Goal: Task Accomplishment & Management: Complete application form

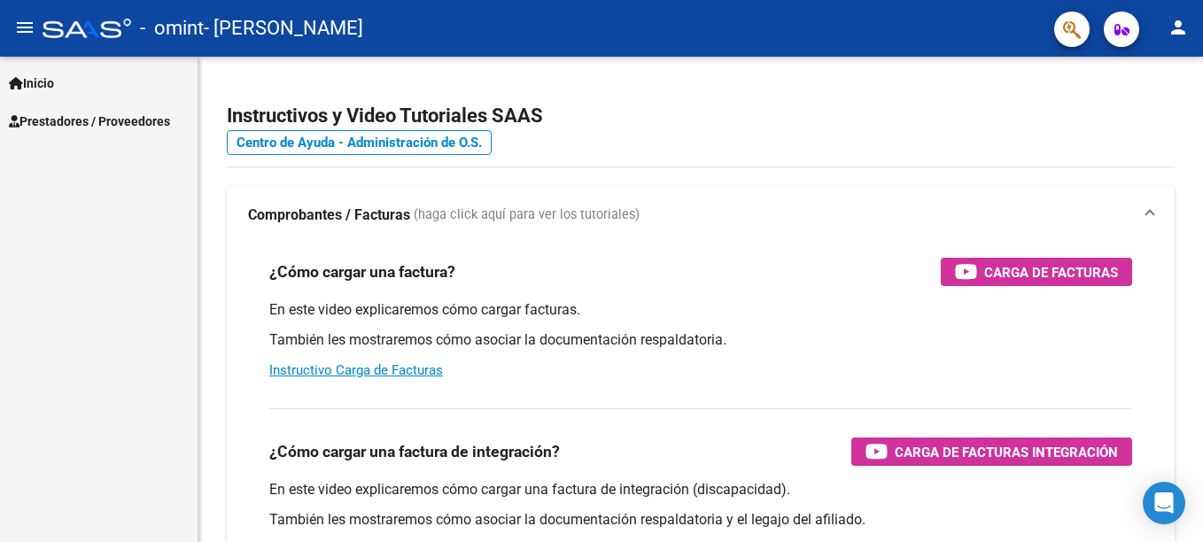
click at [106, 126] on span "Prestadores / Proveedores" at bounding box center [89, 121] width 161 height 19
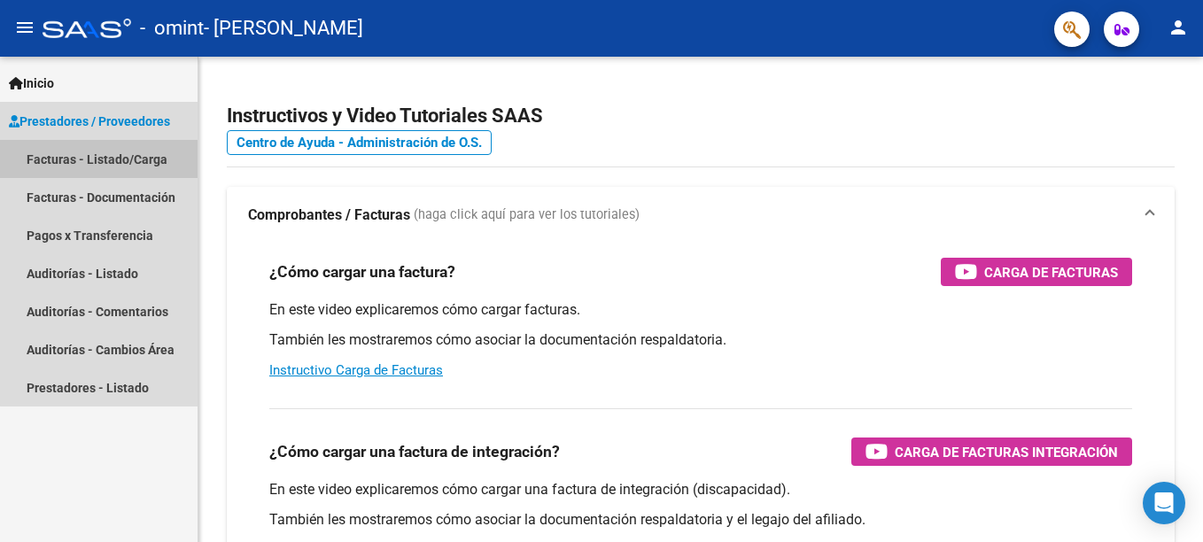
click at [104, 156] on link "Facturas - Listado/Carga" at bounding box center [99, 159] width 198 height 38
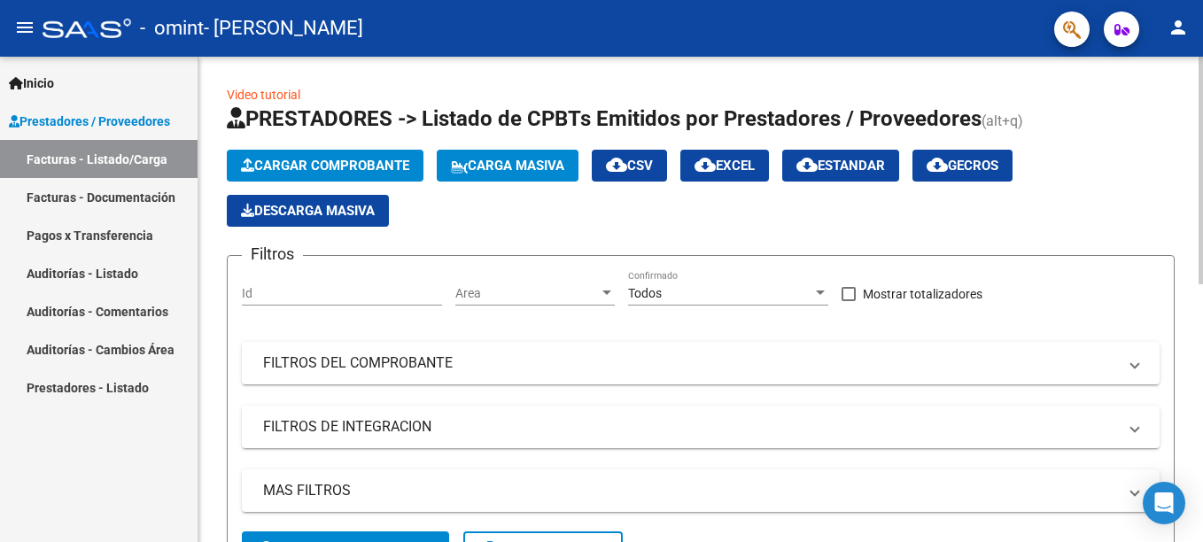
click at [354, 167] on span "Cargar Comprobante" at bounding box center [325, 166] width 168 height 16
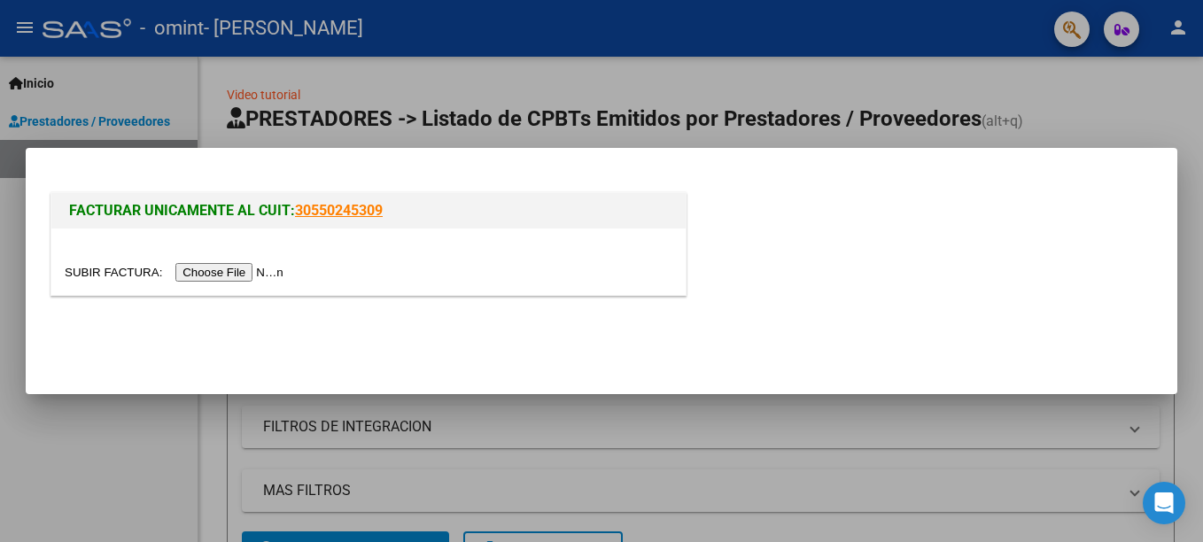
click at [230, 271] on input "file" at bounding box center [177, 272] width 224 height 19
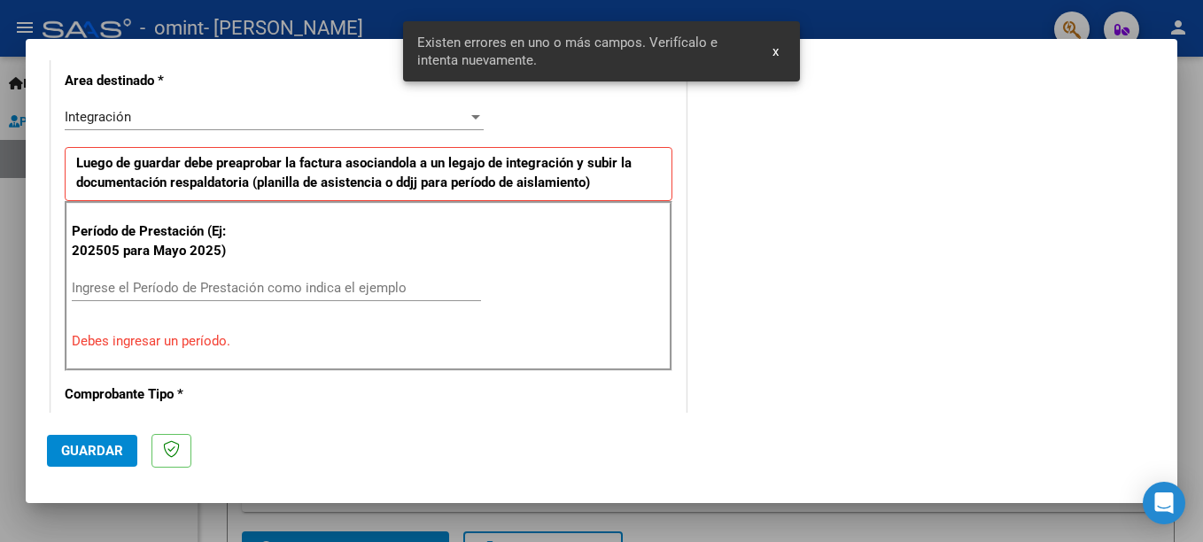
scroll to position [440, 0]
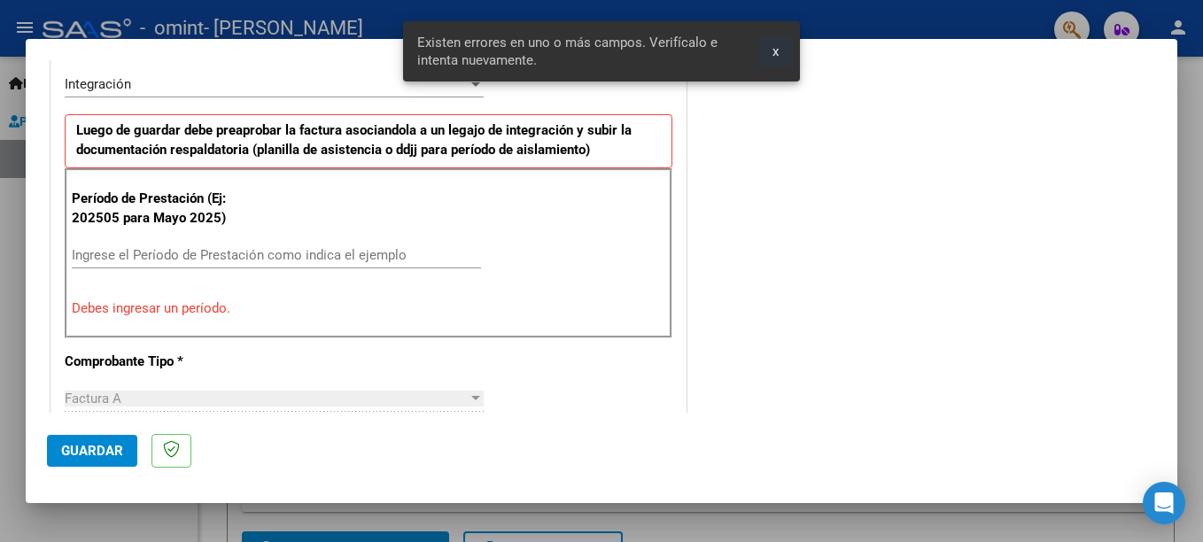
click at [779, 47] on span "x" at bounding box center [775, 51] width 6 height 16
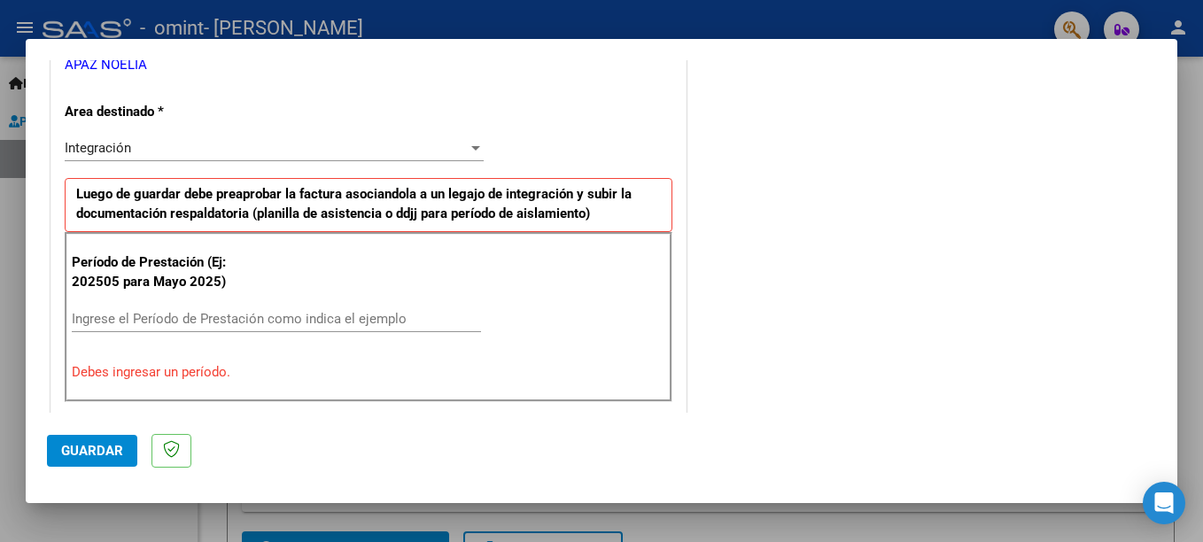
scroll to position [385, 0]
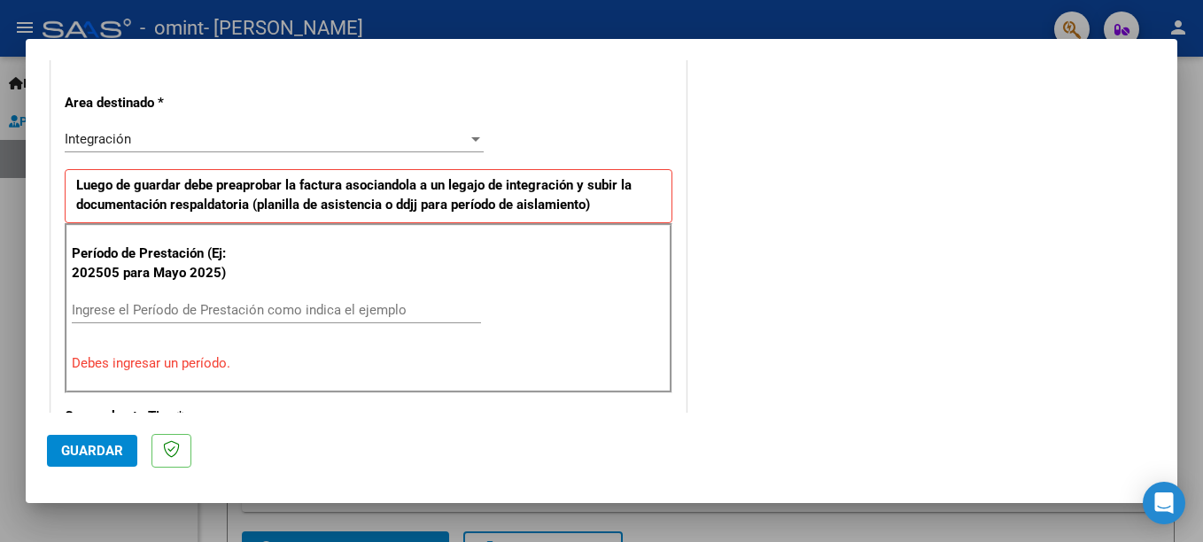
click at [125, 306] on input "Ingrese el Período de Prestación como indica el ejemplo" at bounding box center [276, 310] width 409 height 16
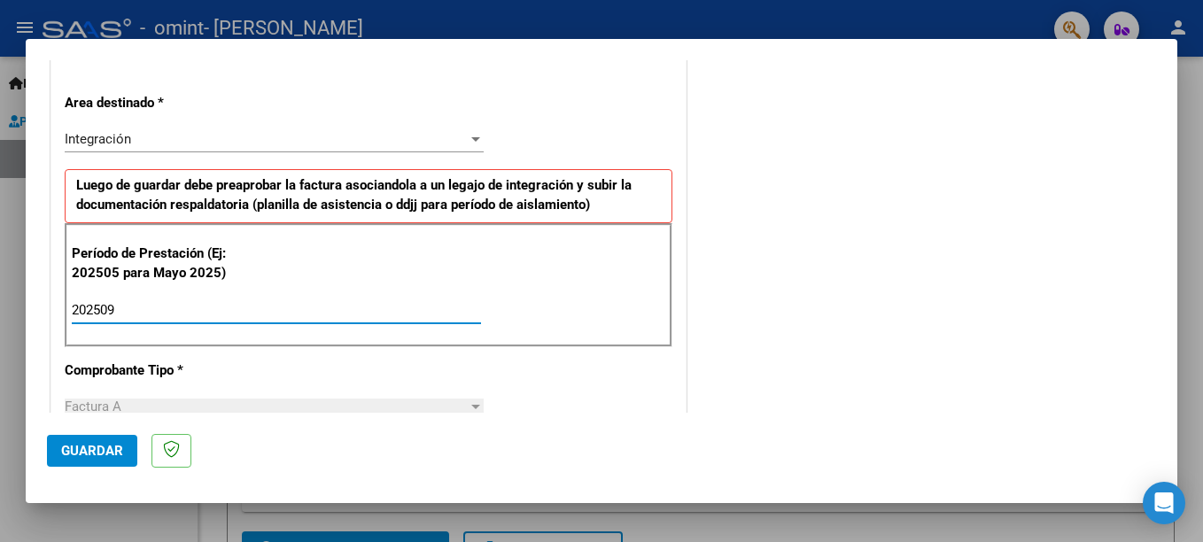
type input "202509"
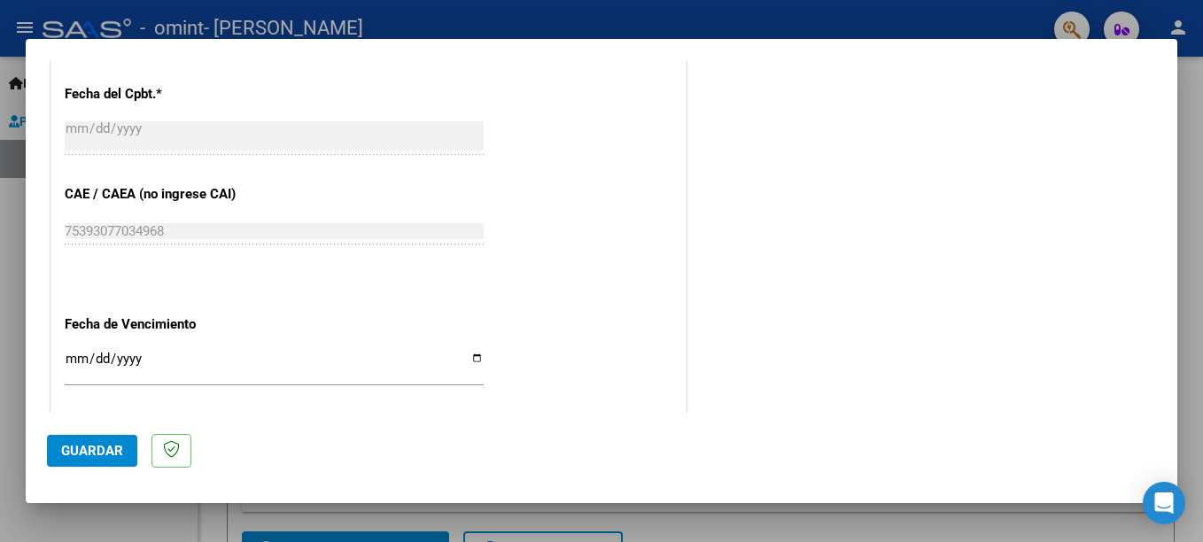
scroll to position [1056, 0]
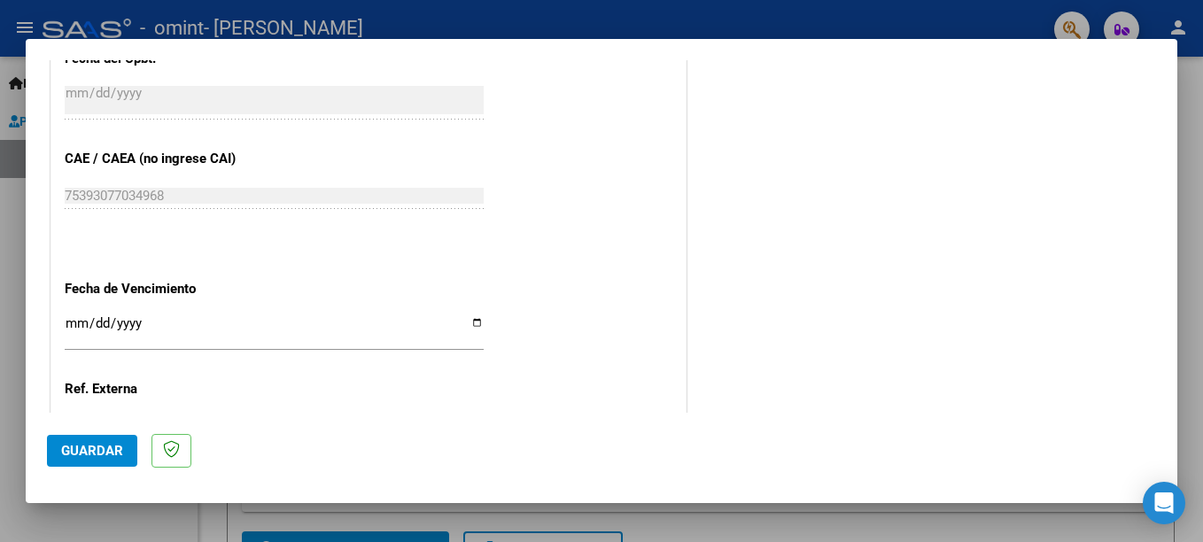
click at [66, 323] on input "Ingresar la fecha" at bounding box center [274, 330] width 419 height 28
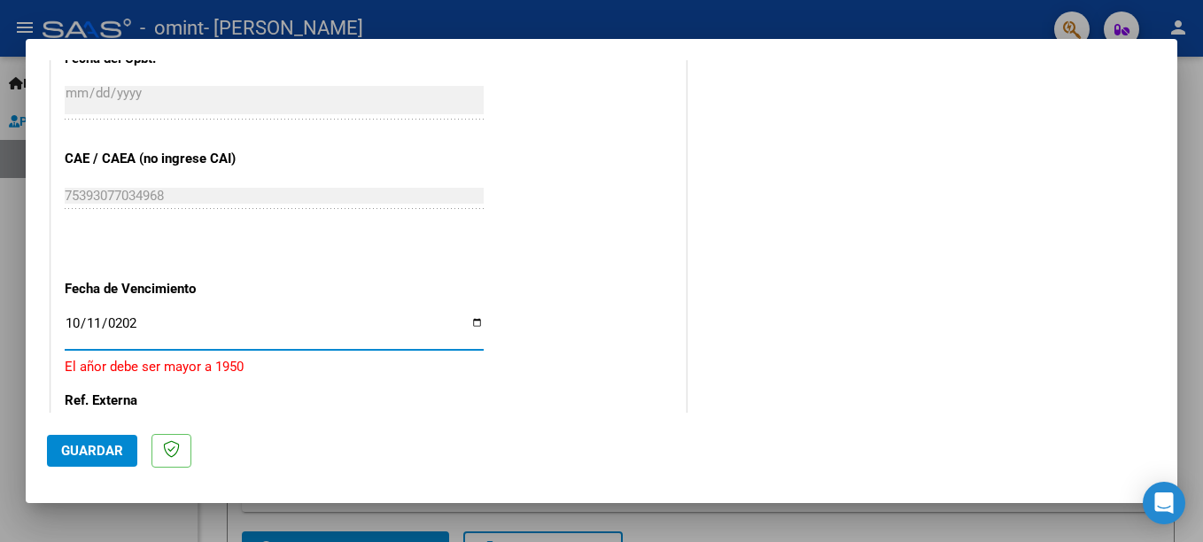
type input "[DATE]"
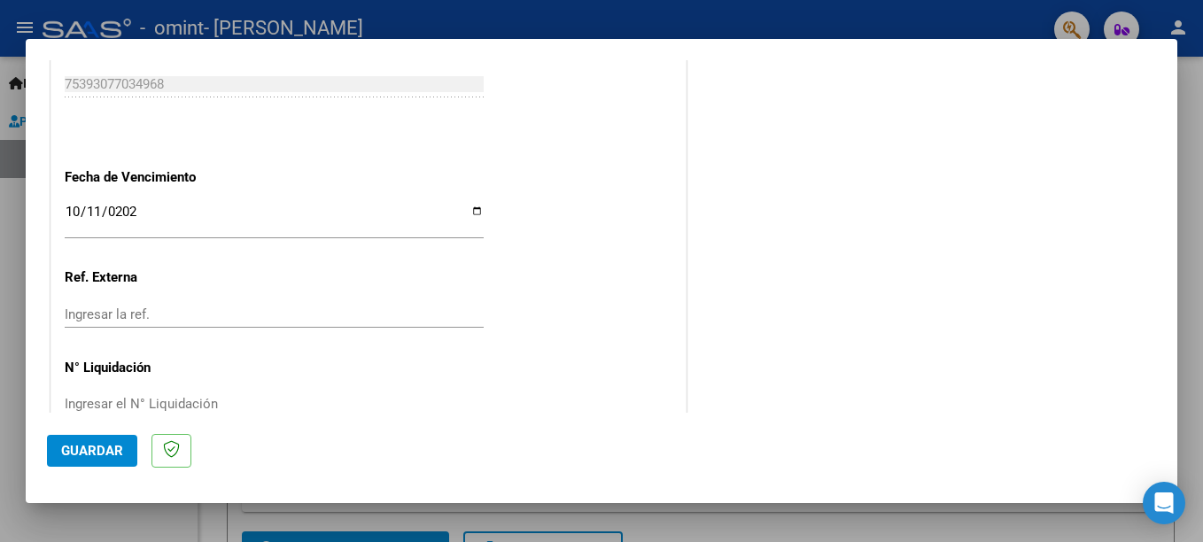
scroll to position [1206, 0]
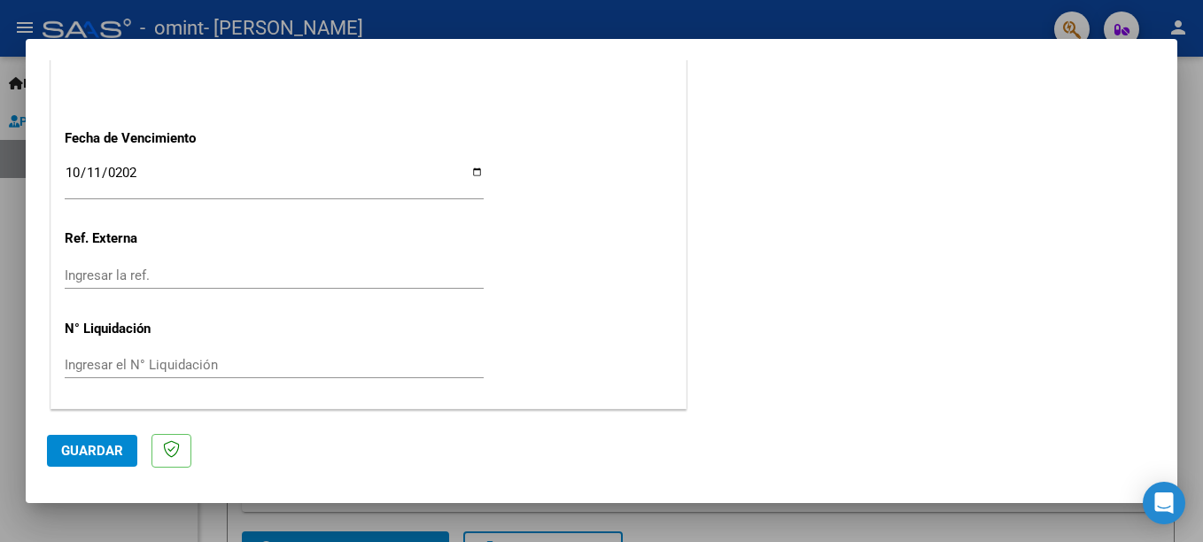
click at [88, 464] on button "Guardar" at bounding box center [92, 451] width 90 height 32
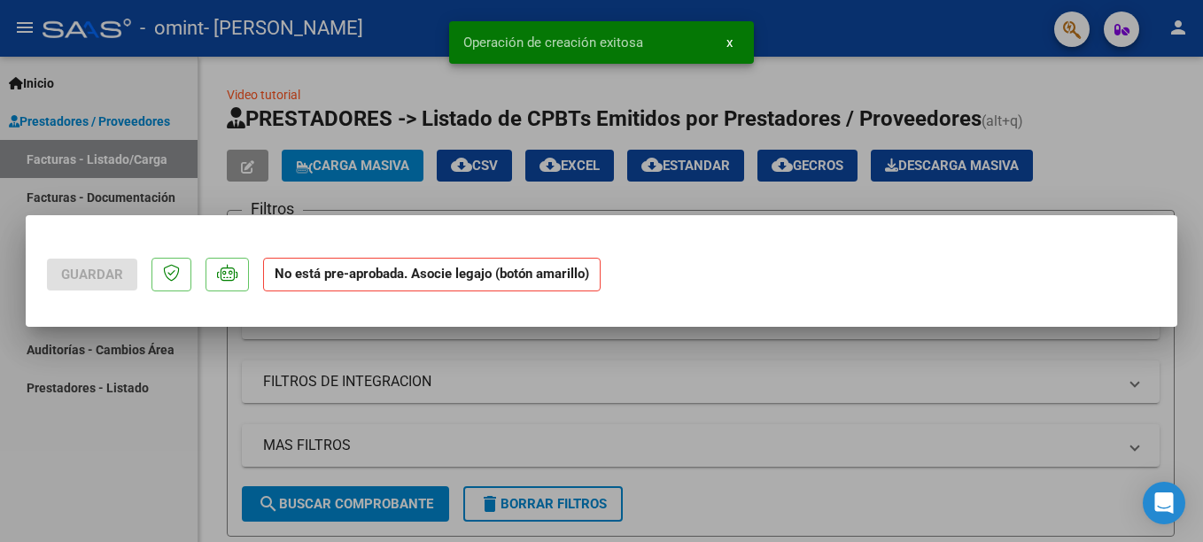
scroll to position [0, 0]
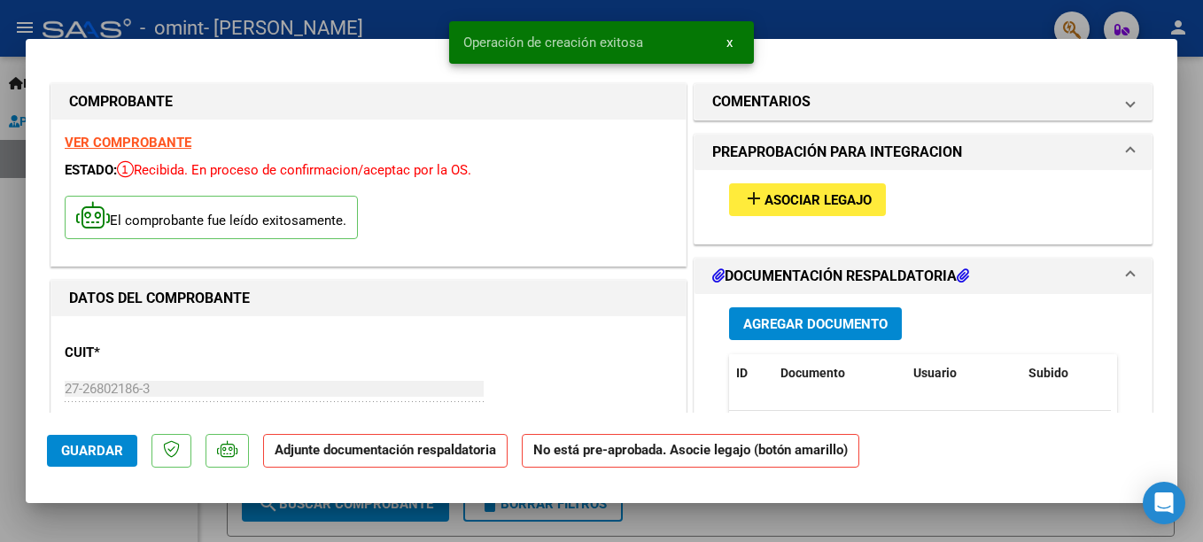
click at [833, 198] on span "Asociar Legajo" at bounding box center [817, 200] width 107 height 16
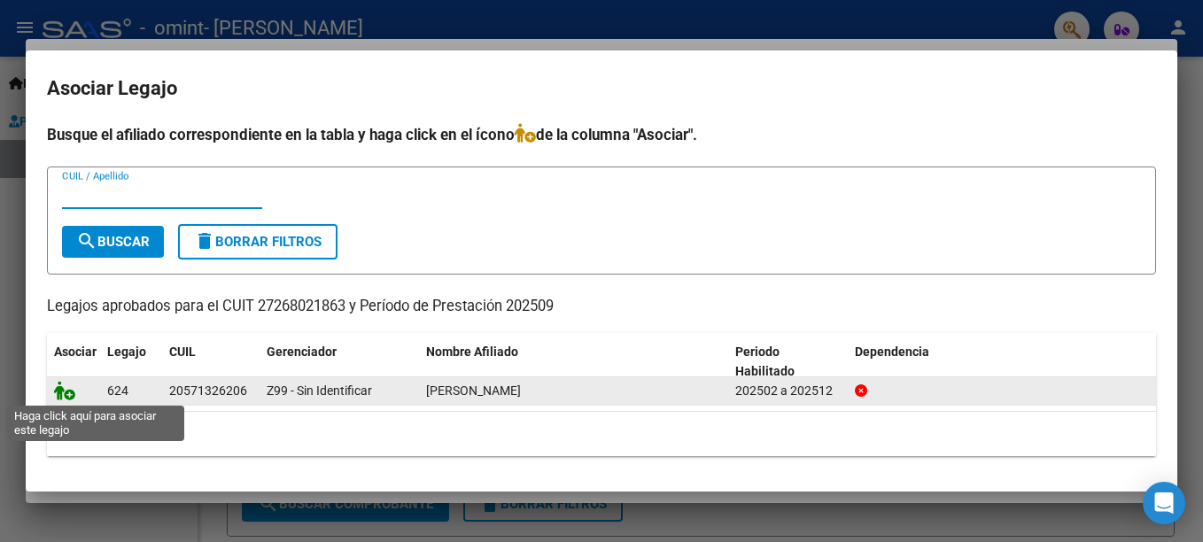
click at [61, 394] on icon at bounding box center [64, 390] width 21 height 19
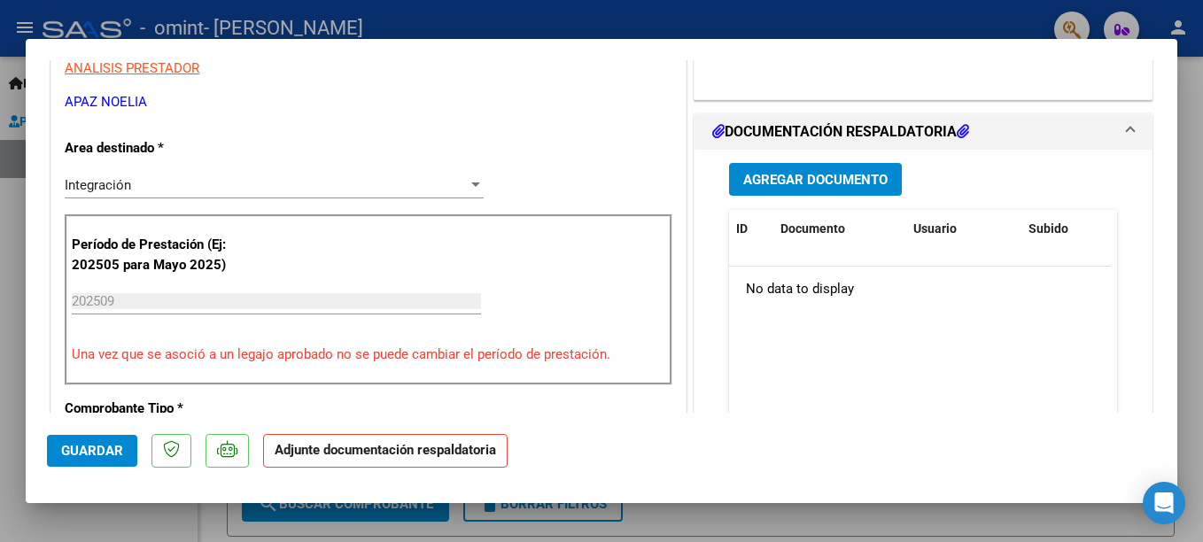
scroll to position [383, 0]
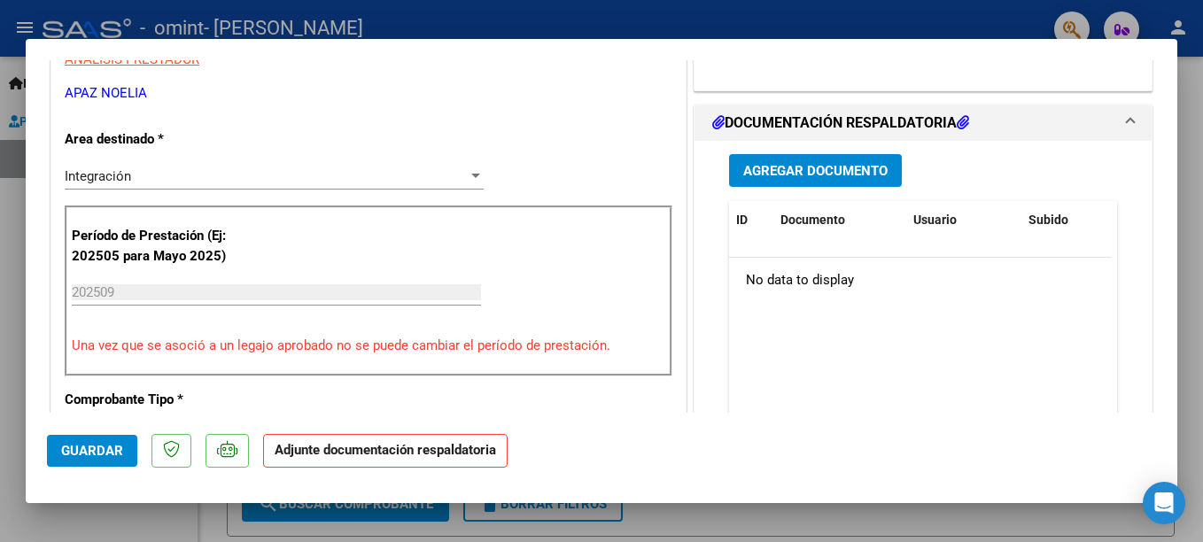
click at [860, 179] on span "Agregar Documento" at bounding box center [815, 171] width 144 height 16
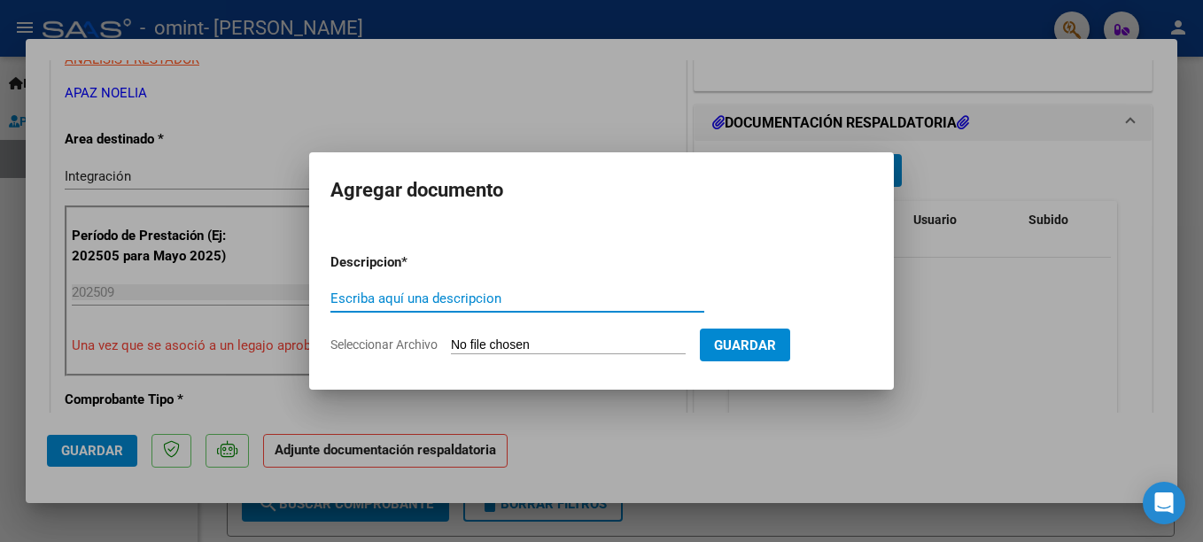
type input "p"
type input "Planilla de asistencia"
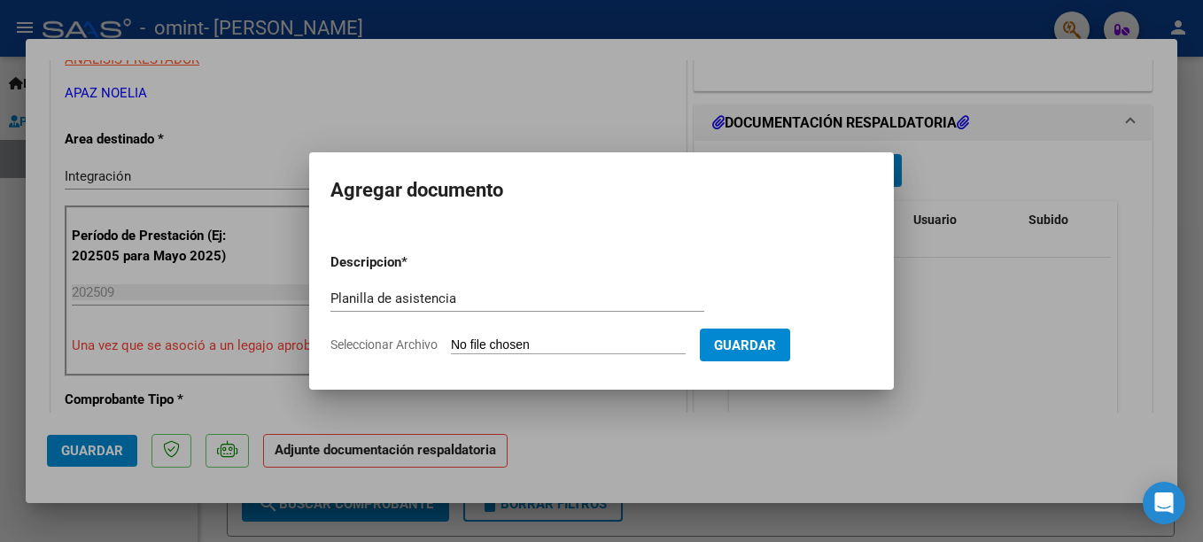
click at [624, 341] on input "Seleccionar Archivo" at bounding box center [568, 345] width 235 height 17
type input "C:\fakepath\PA [PERSON_NAME].pdf"
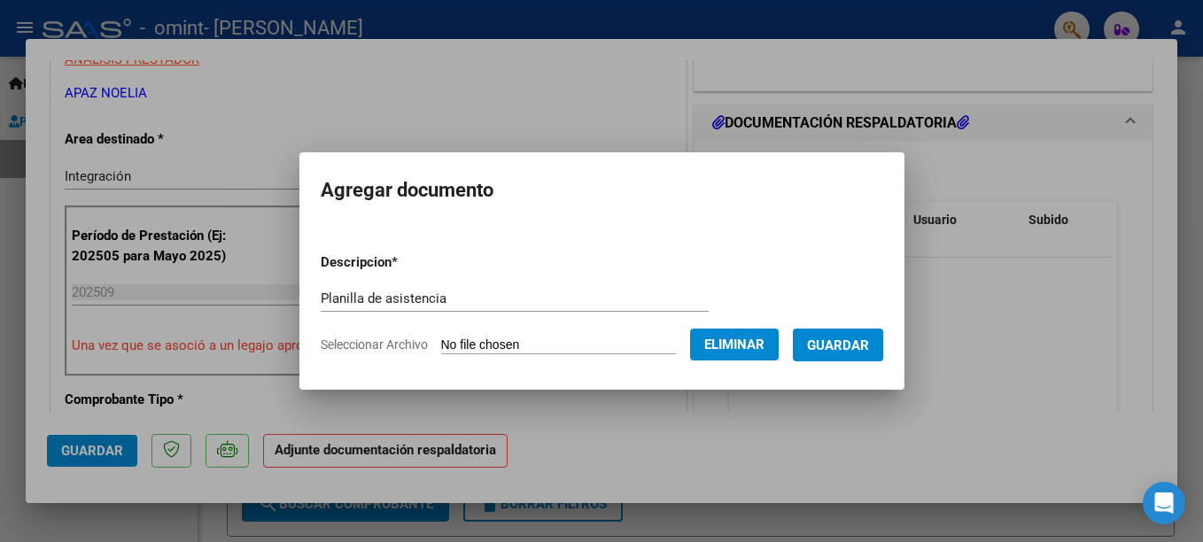
click at [809, 355] on button "Guardar" at bounding box center [838, 345] width 90 height 33
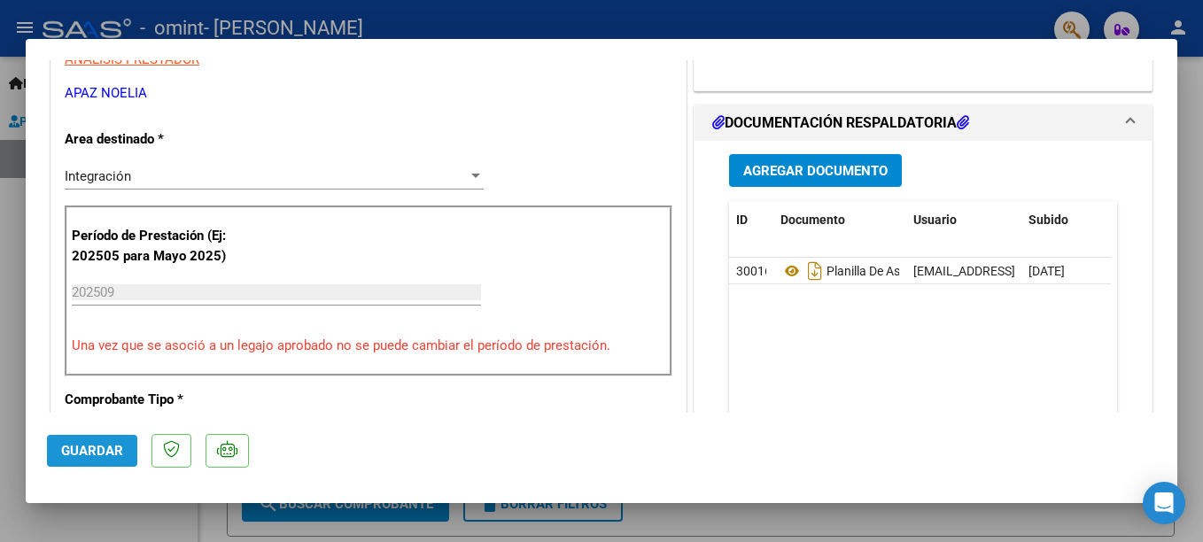
click at [103, 452] on span "Guardar" at bounding box center [92, 451] width 62 height 16
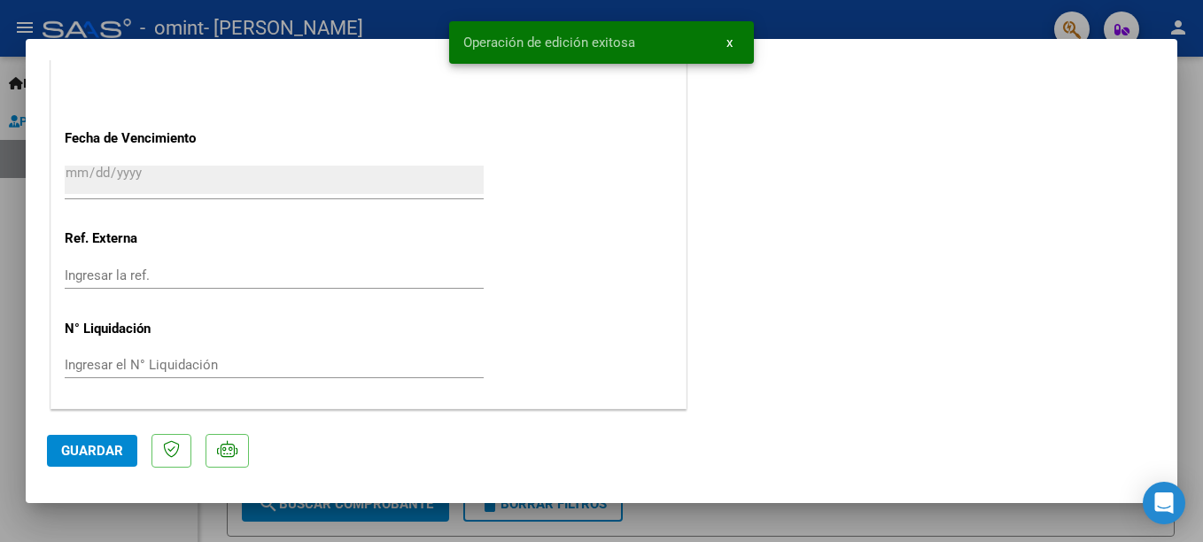
scroll to position [1169, 0]
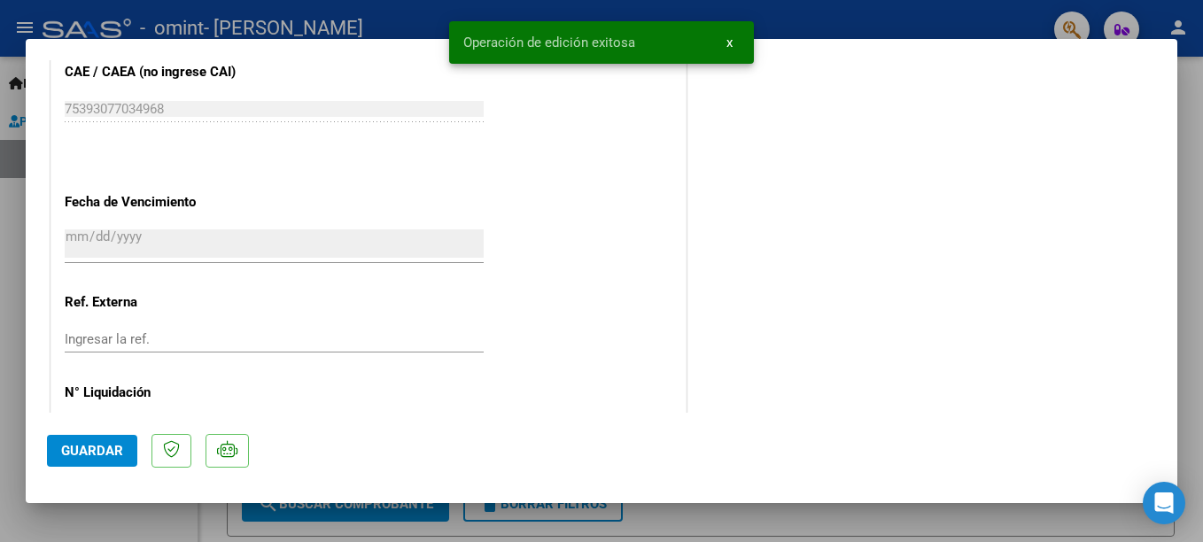
click at [1154, 151] on mat-dialog-content "COMPROBANTE VER COMPROBANTE ESTADO: Recibida. En proceso de confirmacion/acepta…" at bounding box center [601, 236] width 1151 height 353
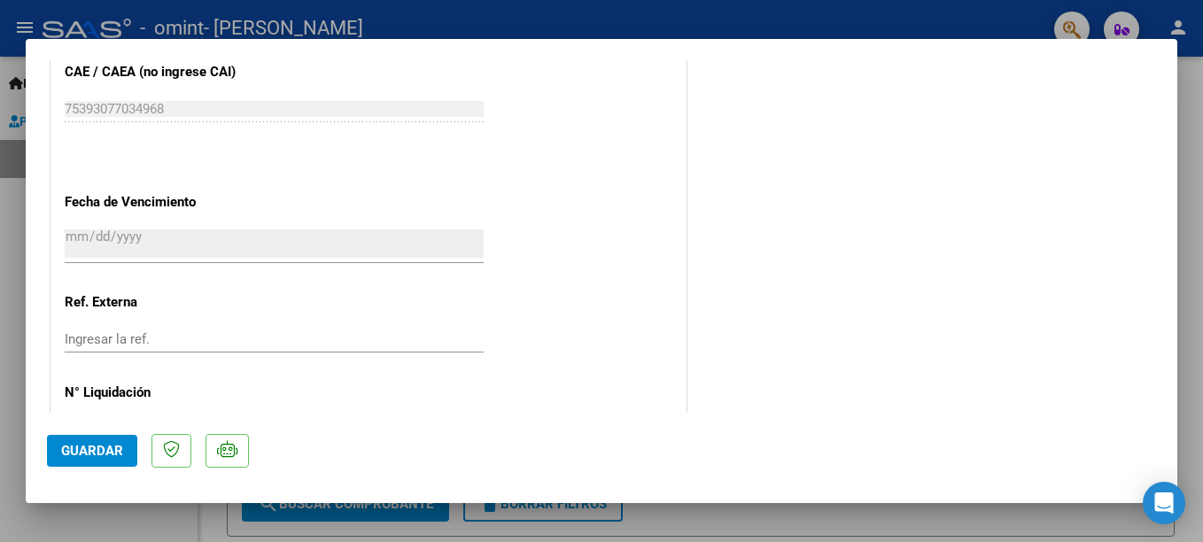
scroll to position [297, 0]
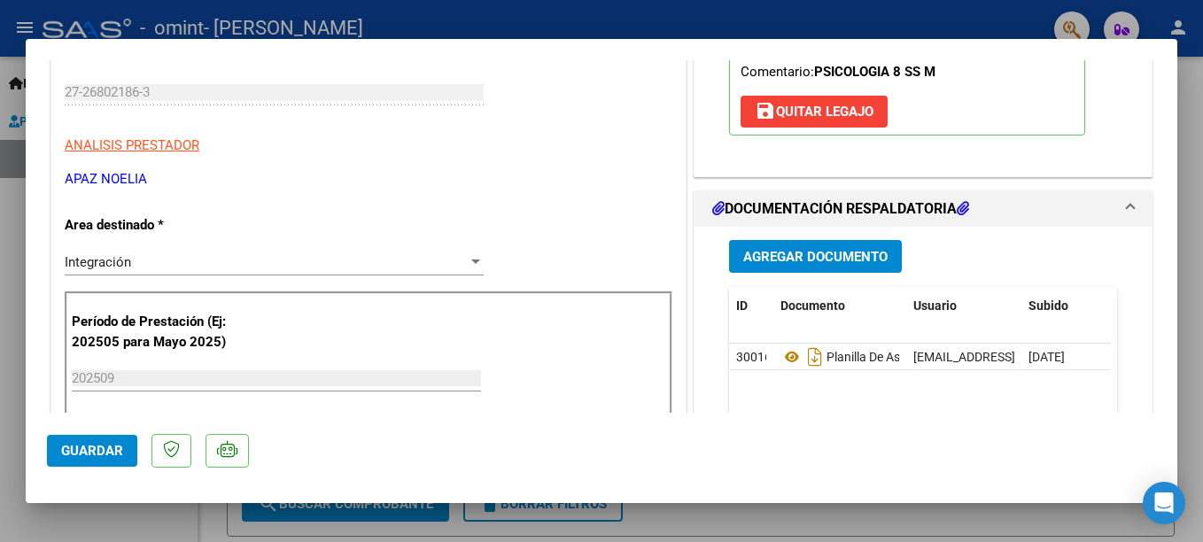
drag, startPoint x: 1180, startPoint y: 119, endPoint x: 1174, endPoint y: 186, distance: 67.5
click at [1174, 186] on div "COMPROBANTE VER COMPROBANTE ESTADO: Recibida. En proceso de confirmacion/acepta…" at bounding box center [601, 271] width 1203 height 542
drag, startPoint x: 1174, startPoint y: 186, endPoint x: 1152, endPoint y: 245, distance: 63.3
click at [1152, 245] on mat-dialog-content "COMPROBANTE VER COMPROBANTE ESTADO: Recibida. En proceso de confirmacion/acepta…" at bounding box center [601, 236] width 1151 height 353
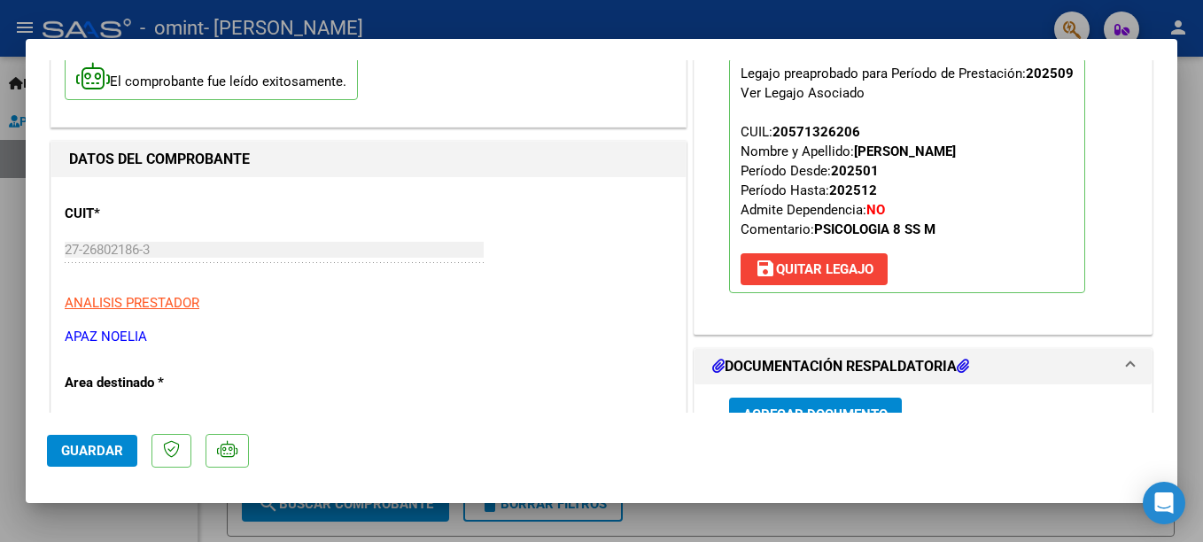
scroll to position [27, 0]
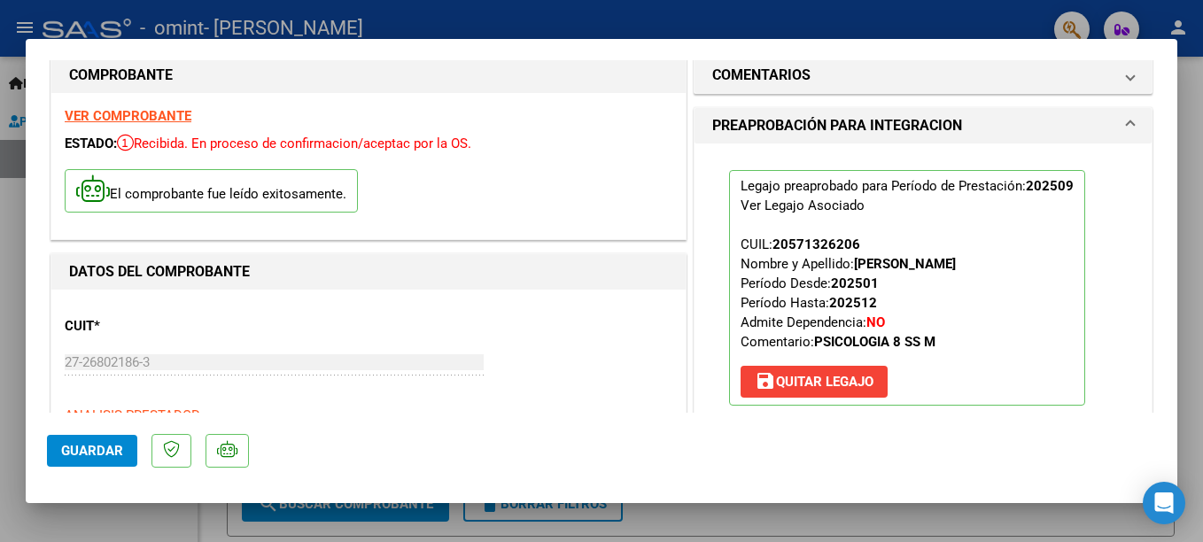
click at [112, 457] on span "Guardar" at bounding box center [92, 451] width 62 height 16
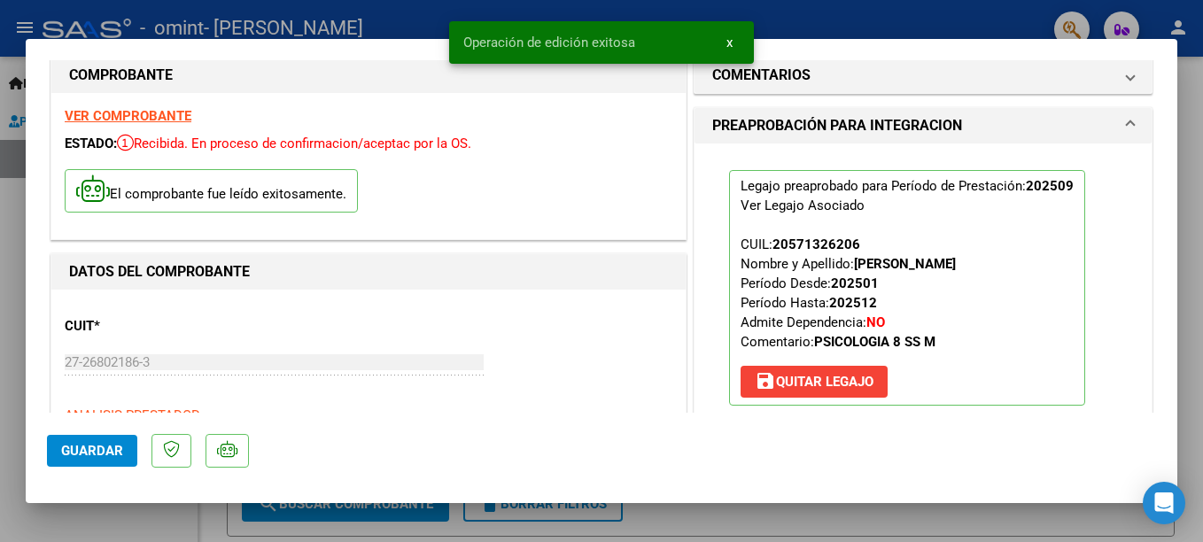
click at [725, 48] on button "x" at bounding box center [729, 43] width 35 height 32
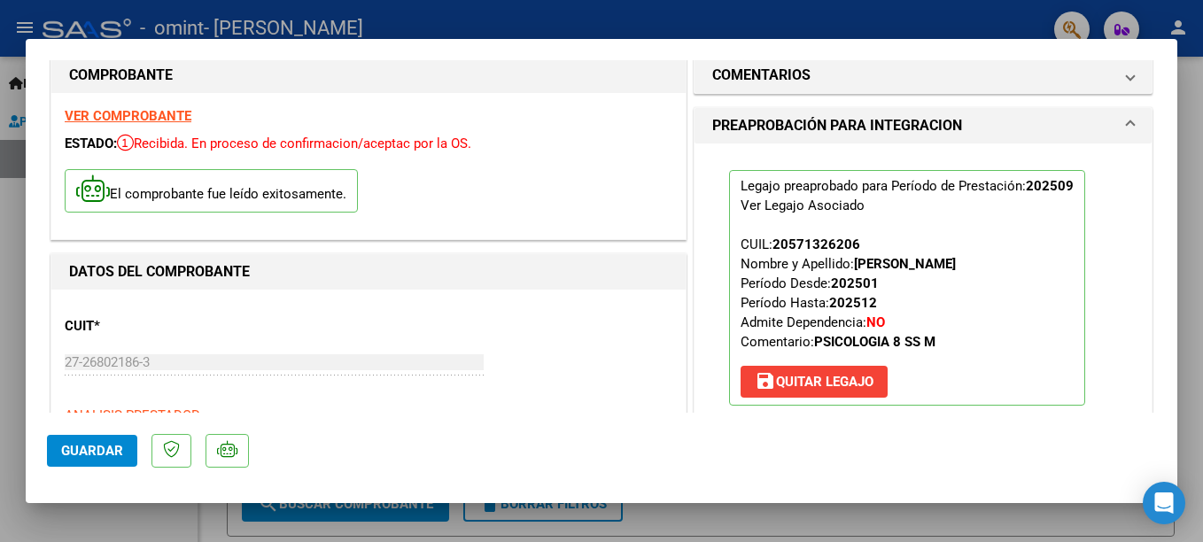
click at [0, 424] on html "menu - omint - [PERSON_NAME] person Inicio Instructivos Contacto OS Prestadores…" at bounding box center [601, 271] width 1203 height 542
click at [17, 429] on div at bounding box center [601, 271] width 1203 height 542
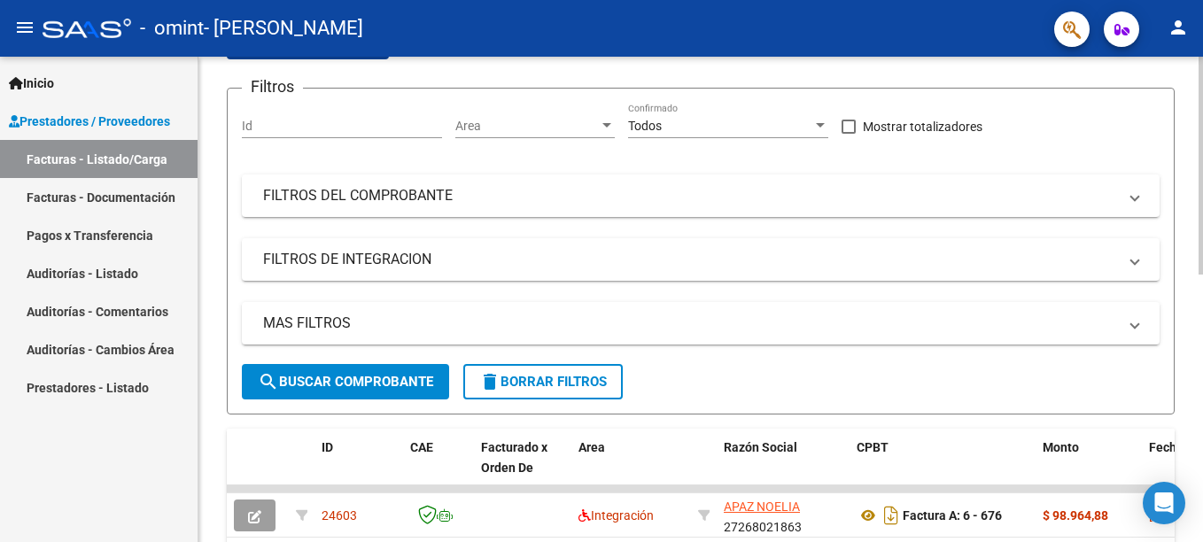
scroll to position [0, 0]
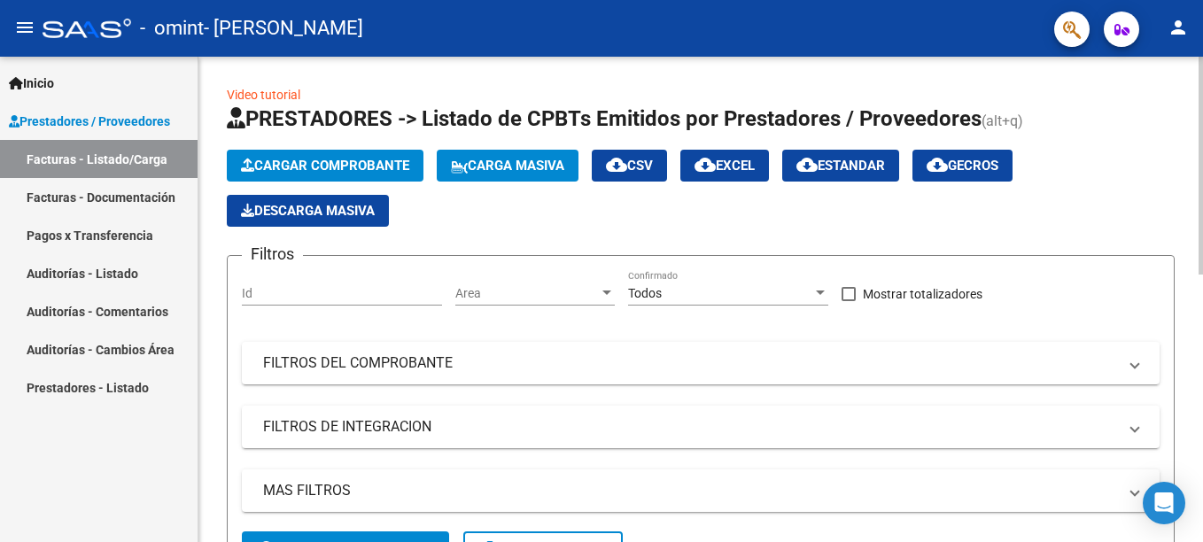
click at [1202, 144] on div at bounding box center [1200, 166] width 4 height 218
click at [1182, 36] on mat-icon "person" at bounding box center [1177, 27] width 21 height 21
